Goal: Information Seeking & Learning: Learn about a topic

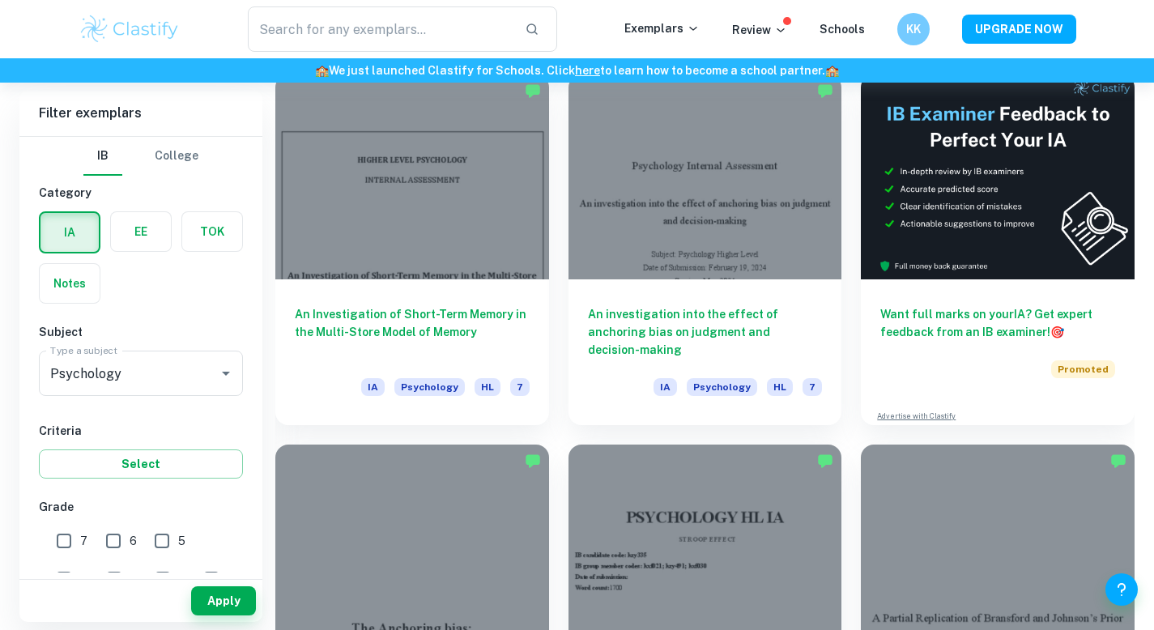
scroll to position [474, 0]
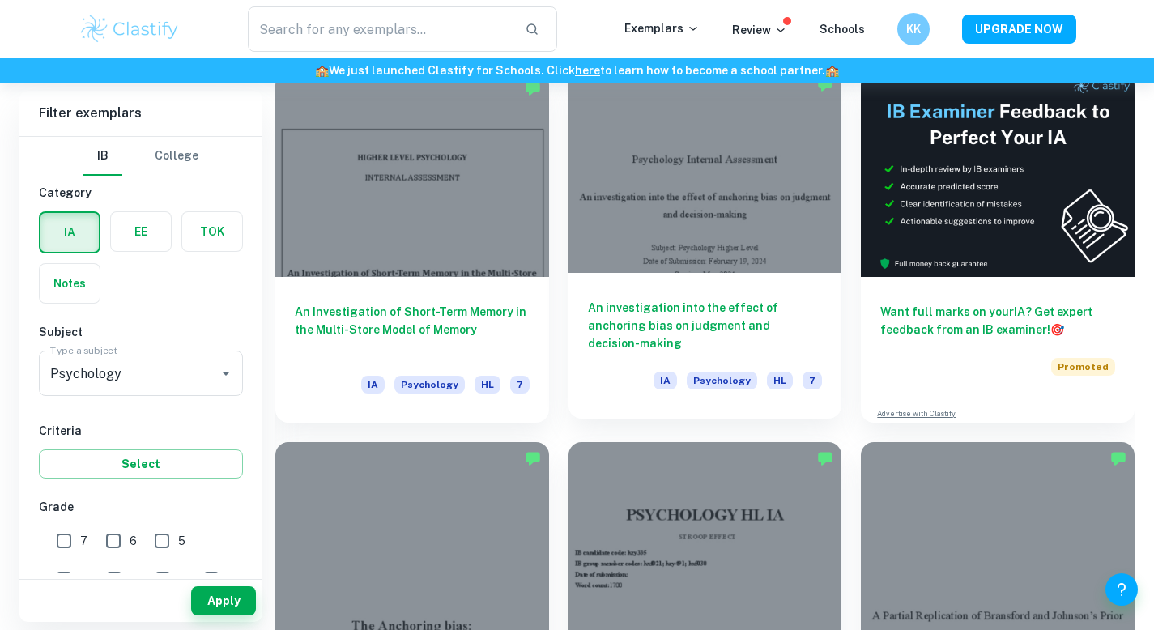
click at [666, 311] on h6 "An investigation into the effect of anchoring bias on judgment and decision-mak…" at bounding box center [705, 325] width 235 height 53
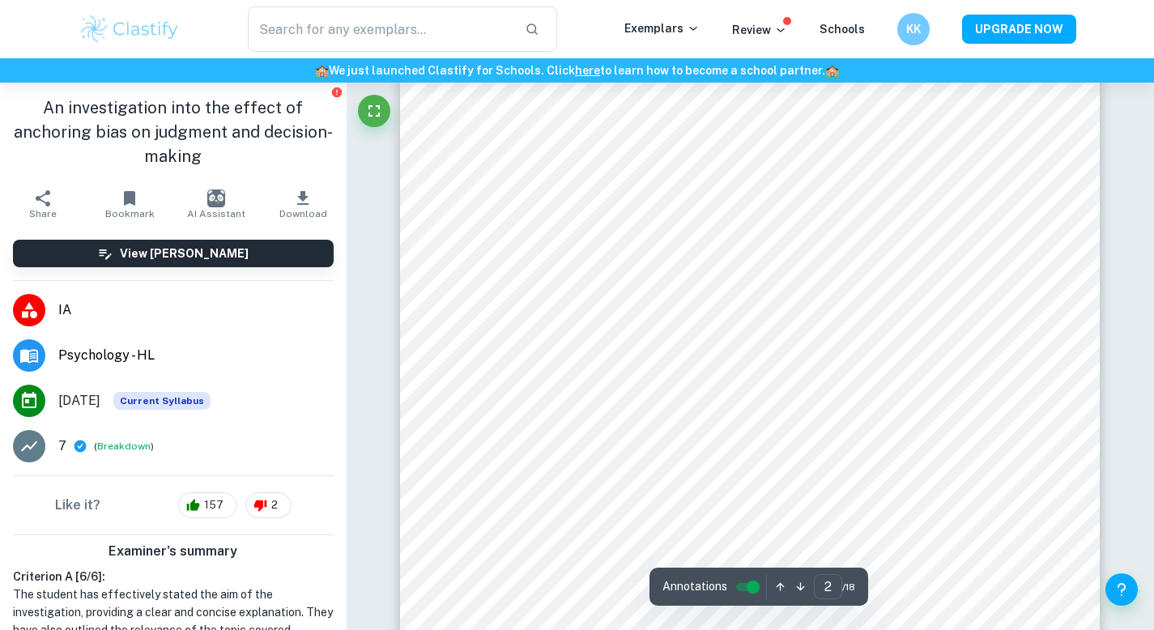
scroll to position [1095, 0]
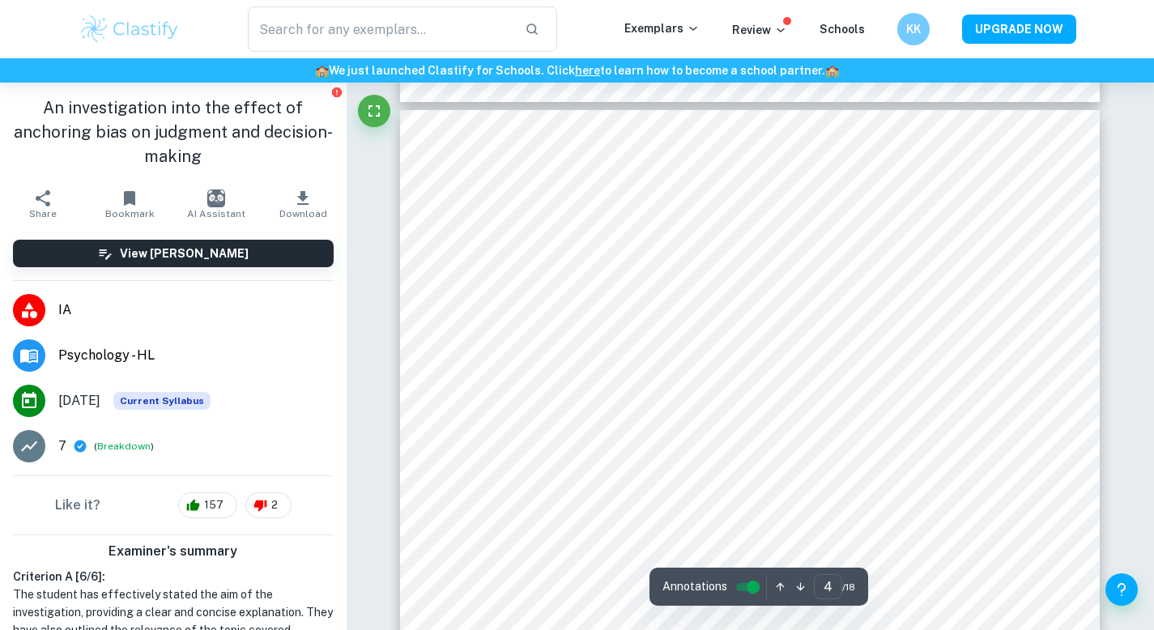
type input "3"
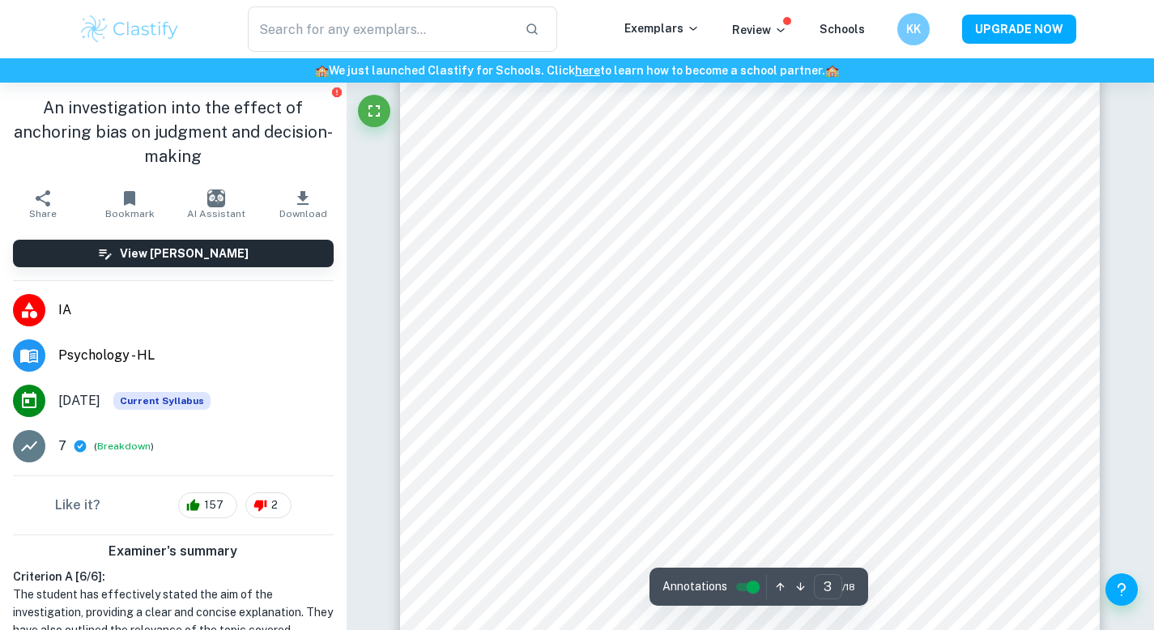
scroll to position [1958, 0]
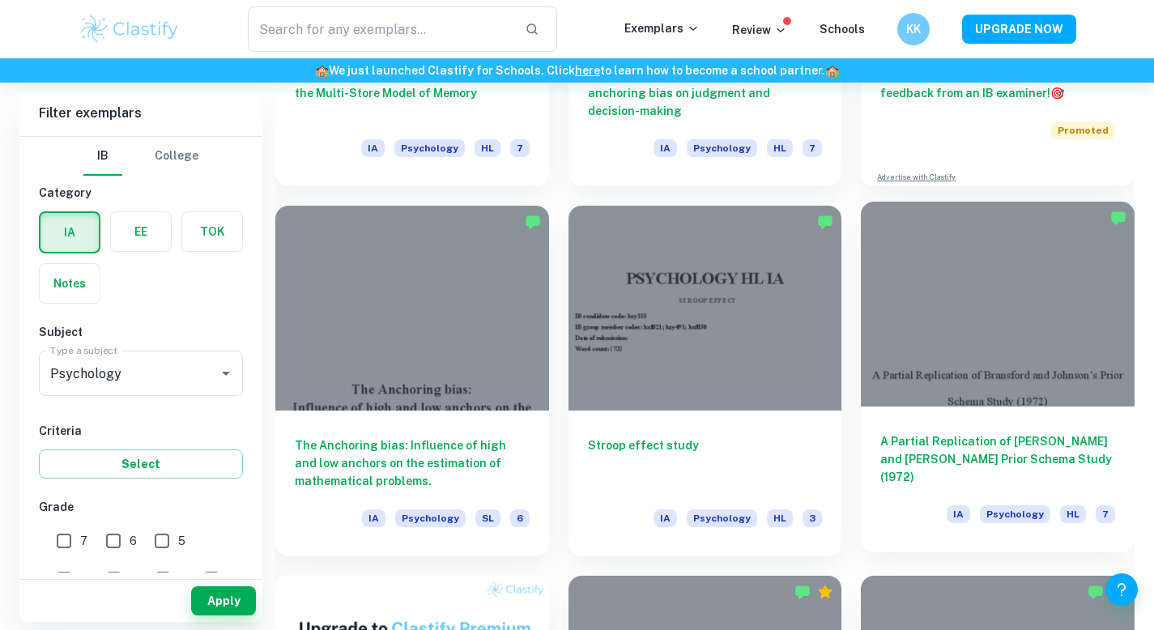
scroll to position [823, 0]
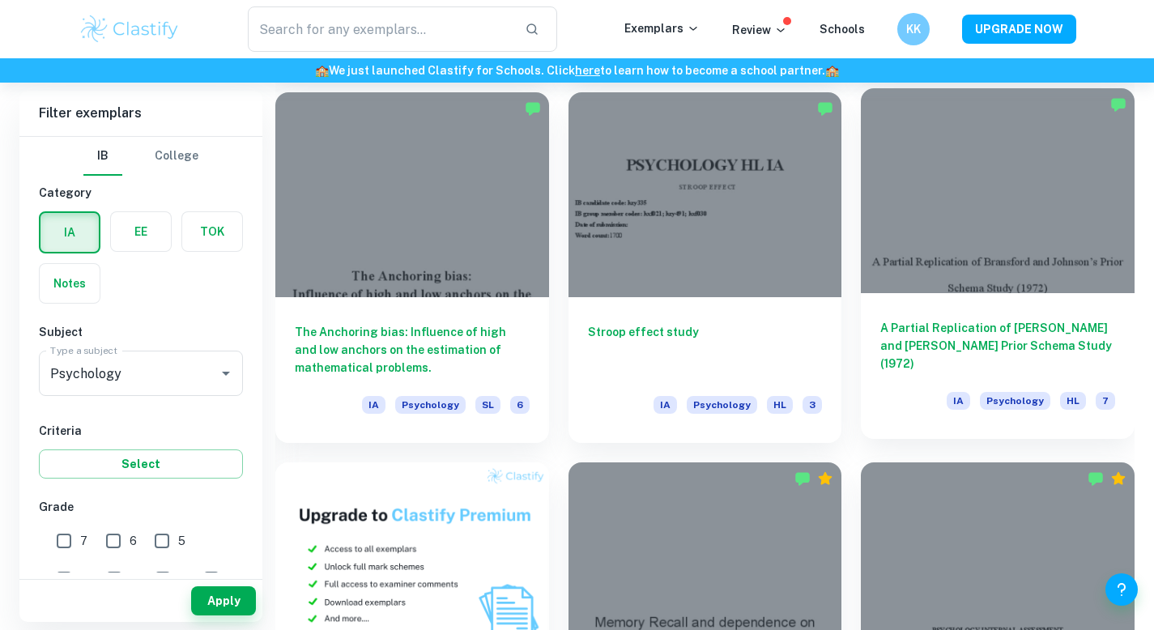
click at [1001, 312] on div "A Partial Replication of [PERSON_NAME] and [PERSON_NAME] Prior Schema Study (19…" at bounding box center [998, 366] width 274 height 146
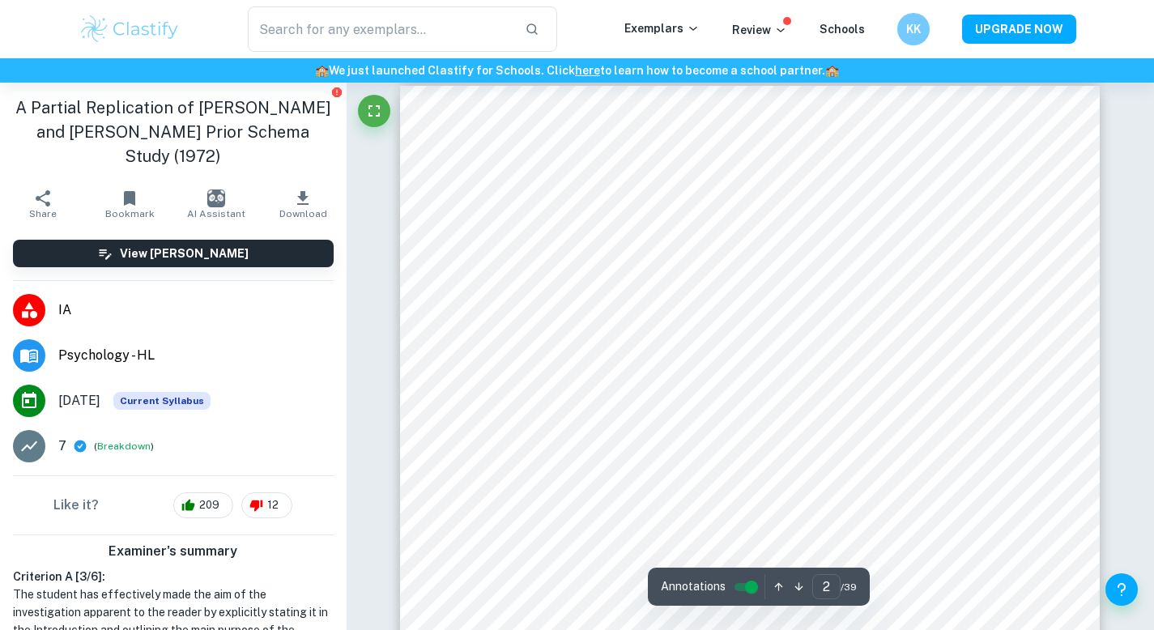
scroll to position [1131, 0]
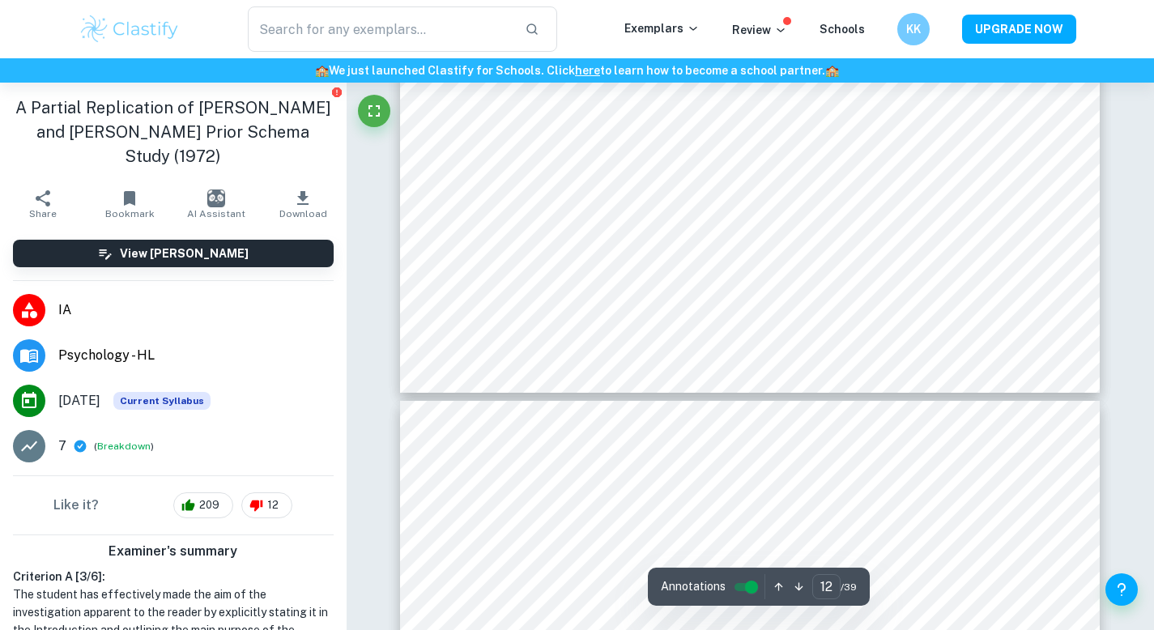
type input "13"
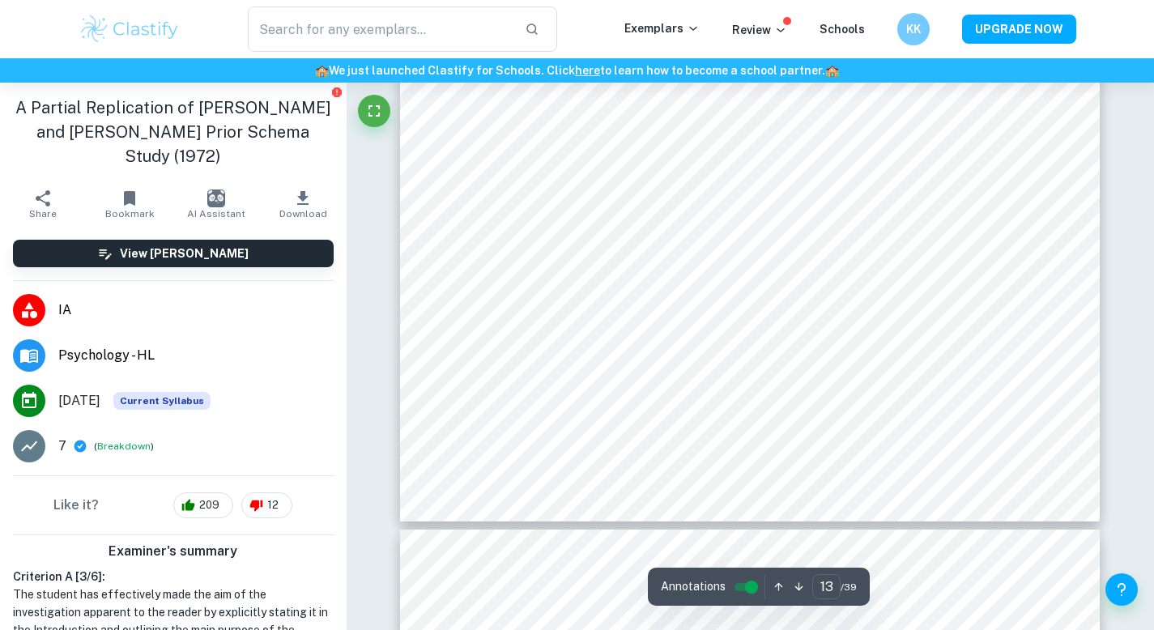
scroll to position [12876, 0]
